Goal: Task Accomplishment & Management: Use online tool/utility

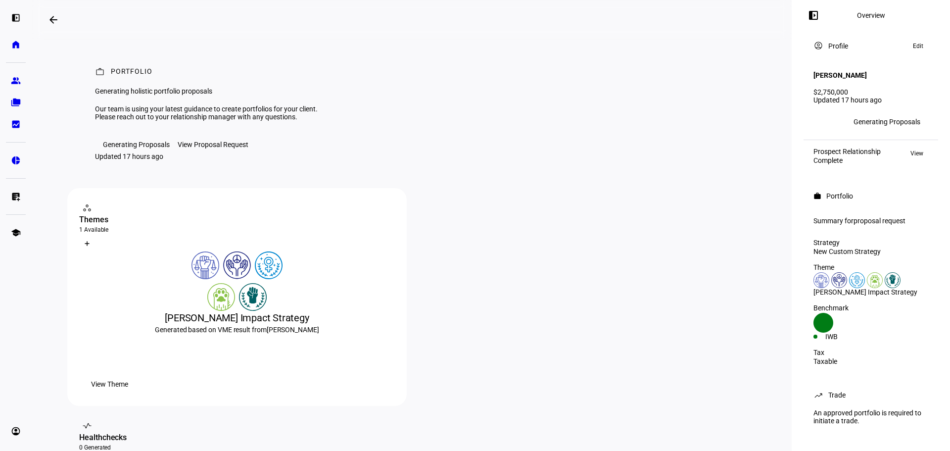
click at [893, 118] on div "Generating Proposals" at bounding box center [887, 122] width 67 height 8
click at [215, 148] on div "View Proposal Request" at bounding box center [213, 145] width 71 height 8
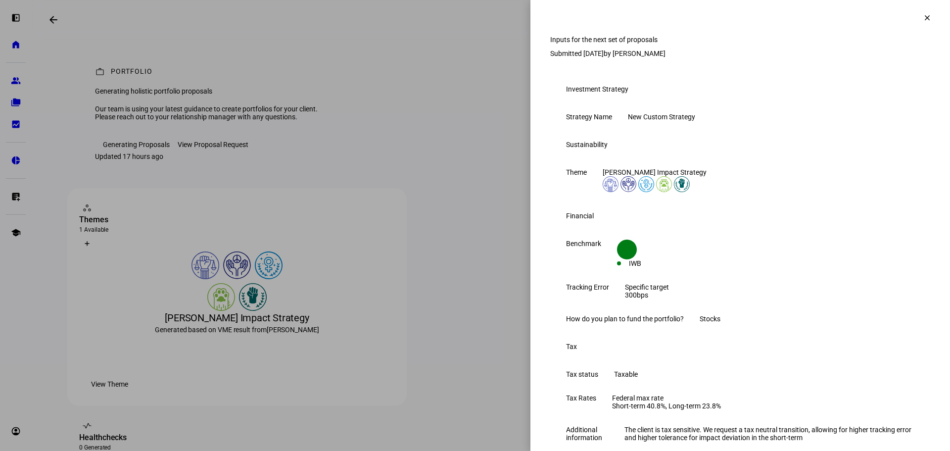
click at [923, 15] on mat-icon "clear" at bounding box center [927, 17] width 9 height 9
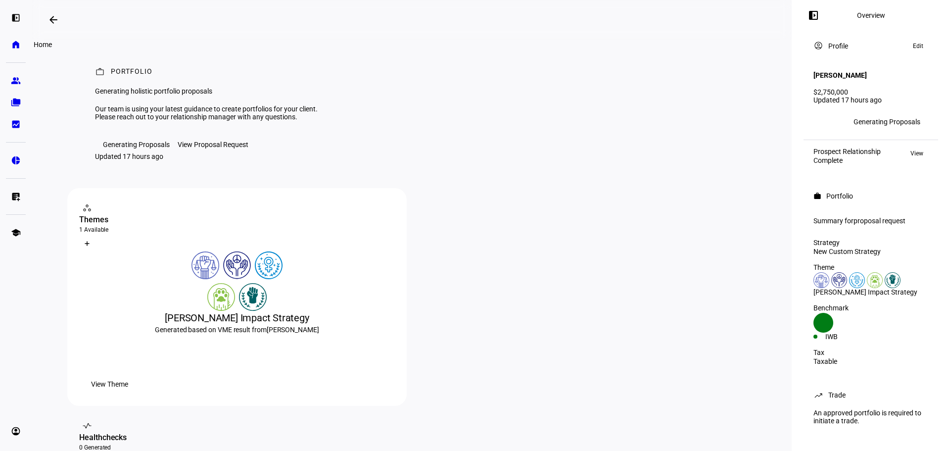
click at [22, 51] on link "home Home" at bounding box center [16, 45] width 20 height 20
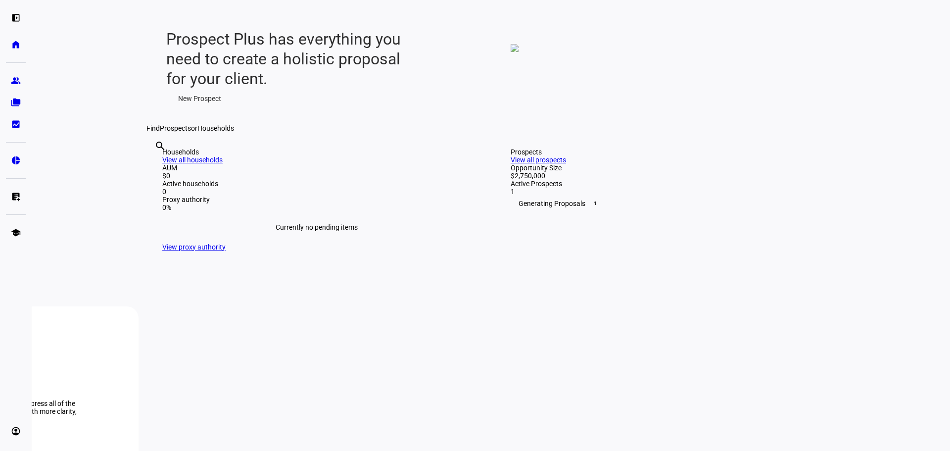
scroll to position [247, 0]
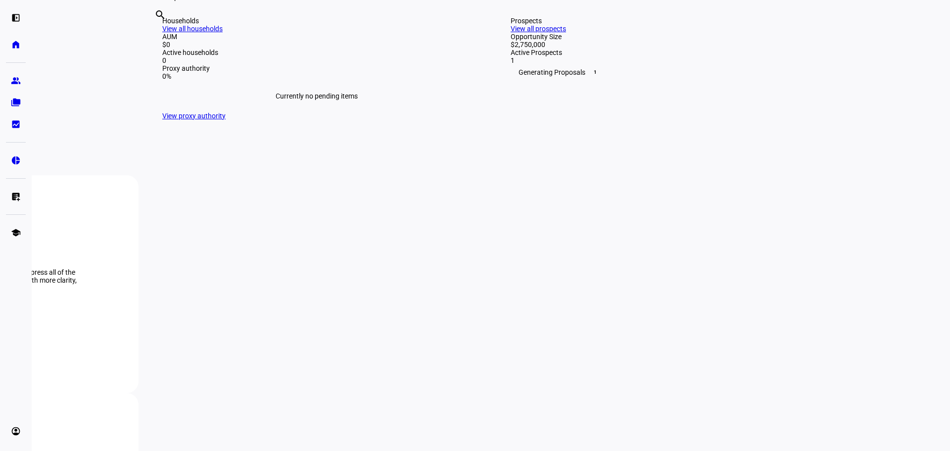
drag, startPoint x: 418, startPoint y: 235, endPoint x: 381, endPoint y: 256, distance: 42.1
click at [223, 33] on link "View all households" at bounding box center [192, 29] width 60 height 8
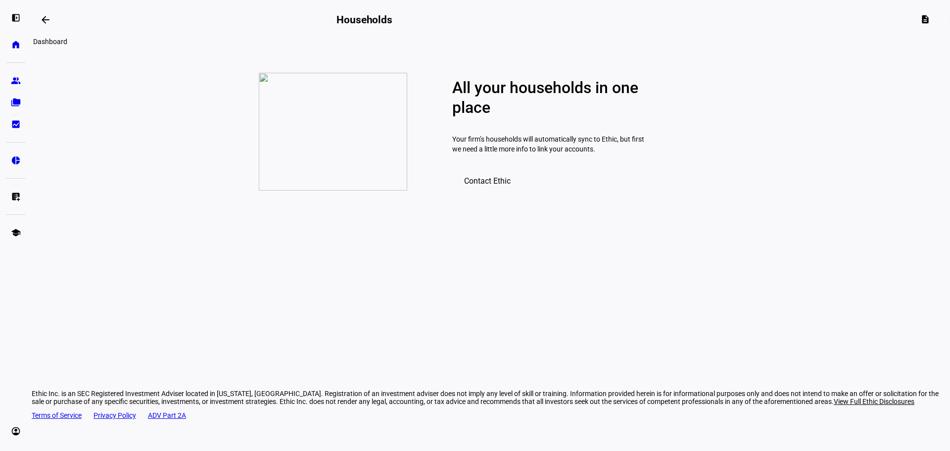
click at [50, 19] on mat-icon "arrow_backwards" at bounding box center [46, 20] width 12 height 12
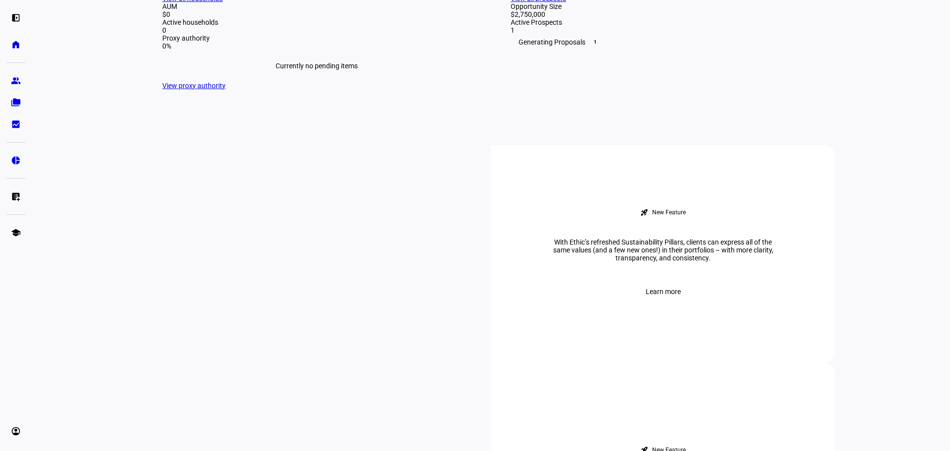
scroll to position [297, 0]
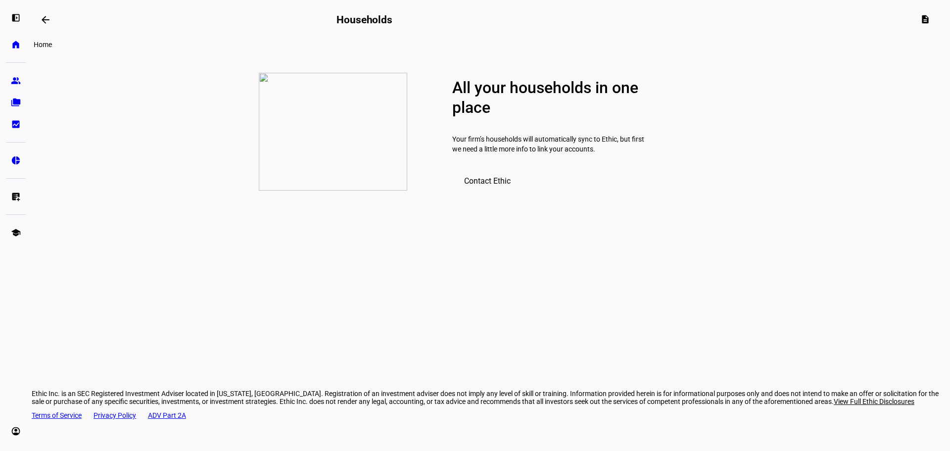
click at [21, 42] on link "home Home" at bounding box center [16, 45] width 20 height 20
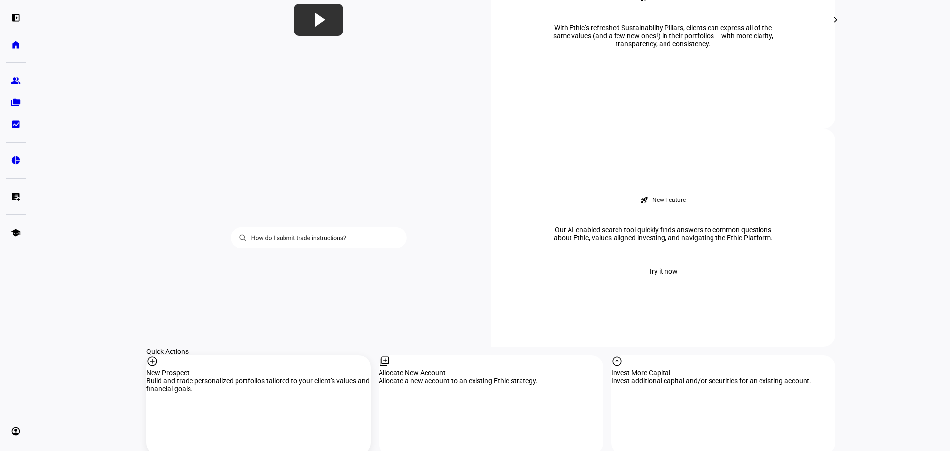
scroll to position [792, 0]
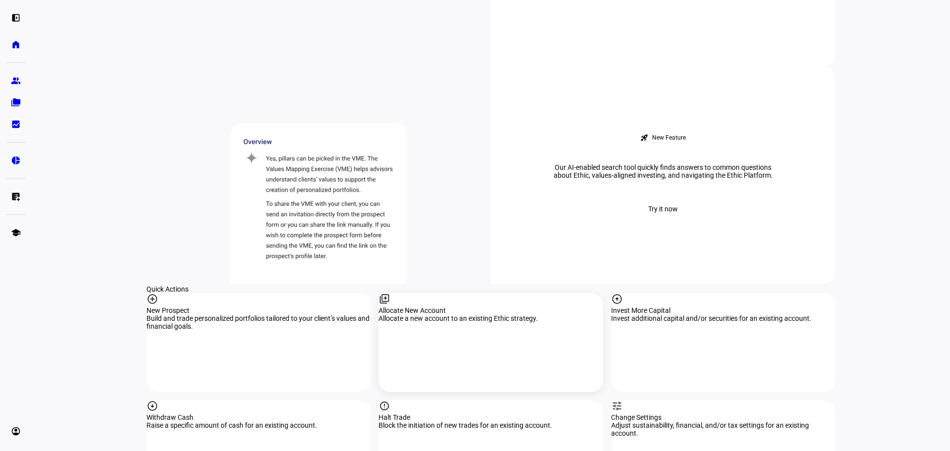
click at [390, 293] on mat-icon "library_add" at bounding box center [385, 299] width 12 height 12
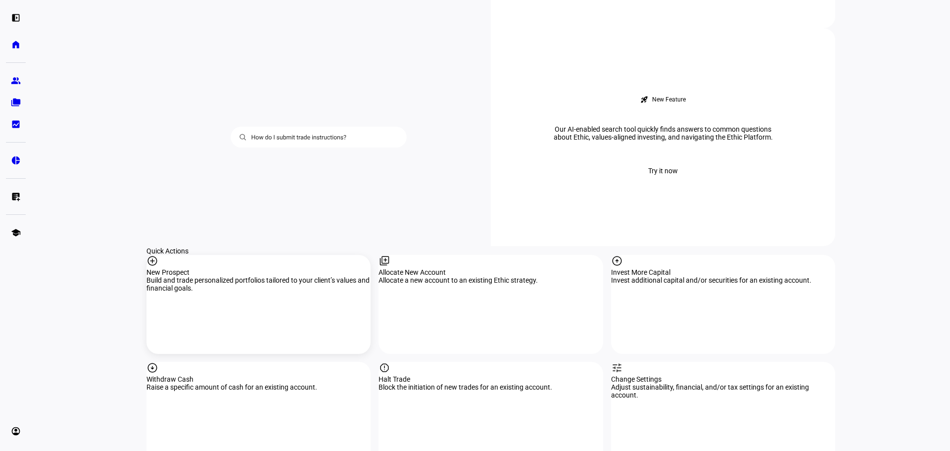
scroll to position [891, 0]
